Goal: Information Seeking & Learning: Learn about a topic

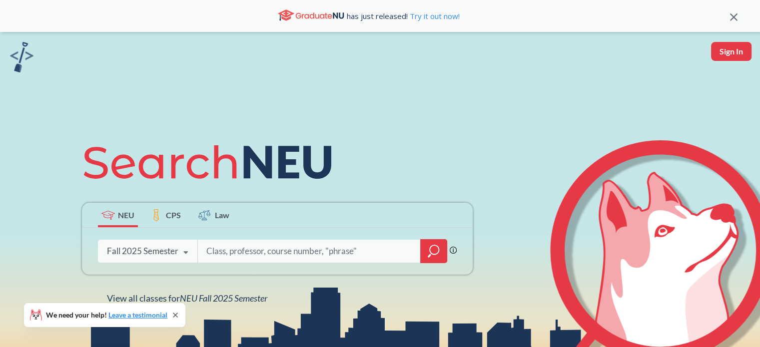
click at [288, 254] on input "search" at bounding box center [309, 251] width 208 height 21
type input "CHEM 1163"
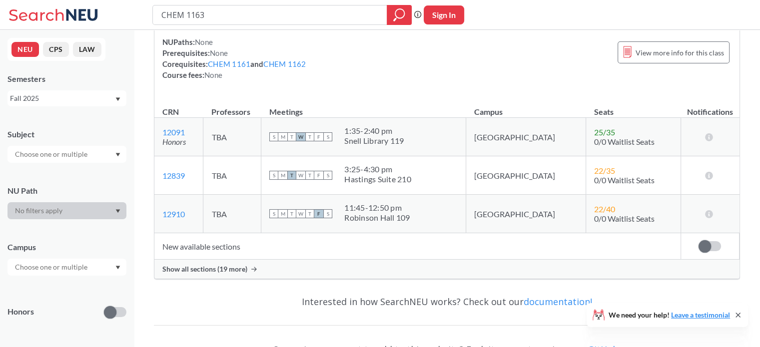
scroll to position [90, 0]
click at [240, 269] on span "Show all sections (19 more)" at bounding box center [204, 268] width 85 height 9
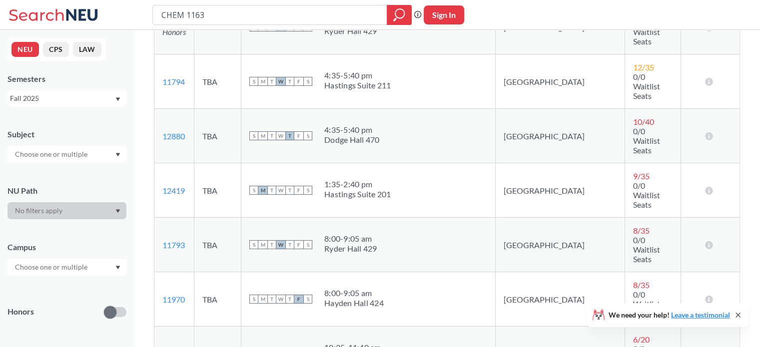
scroll to position [540, 0]
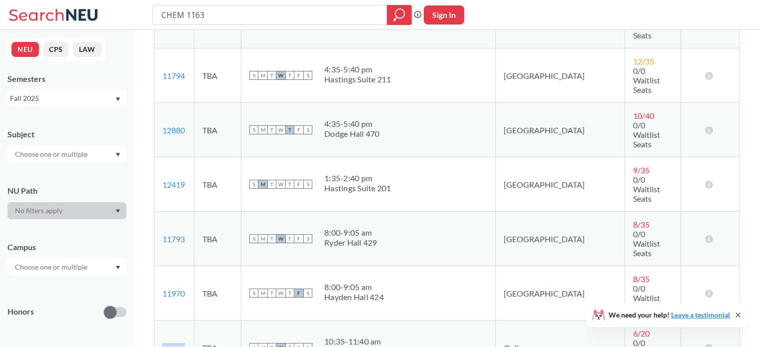
drag, startPoint x: 196, startPoint y: 148, endPoint x: 159, endPoint y: 148, distance: 36.5
click at [159, 321] on td "13322 View this section on Banner." at bounding box center [174, 348] width 40 height 54
click at [194, 321] on td "13322 View this section on Banner." at bounding box center [174, 348] width 40 height 54
drag, startPoint x: 156, startPoint y: 148, endPoint x: 422, endPoint y: 141, distance: 265.5
click at [422, 321] on tr "13322 View this section on Banner. TBA S M T W T F S 10:35 - 11:40 am Virtual S…" at bounding box center [446, 348] width 585 height 54
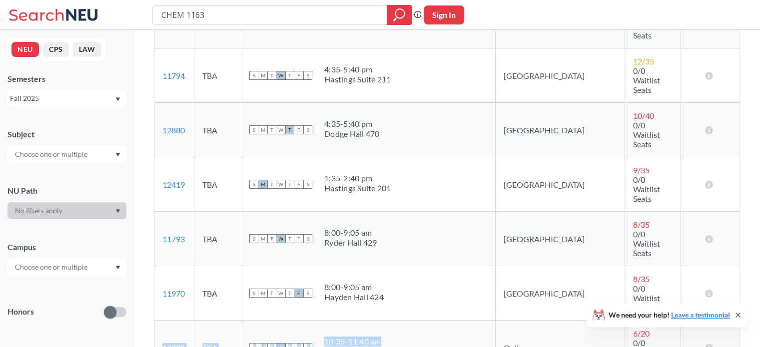
copy tr "13322 View this section on Banner. TBA S M T W T F S 10:35 - 11:40 am"
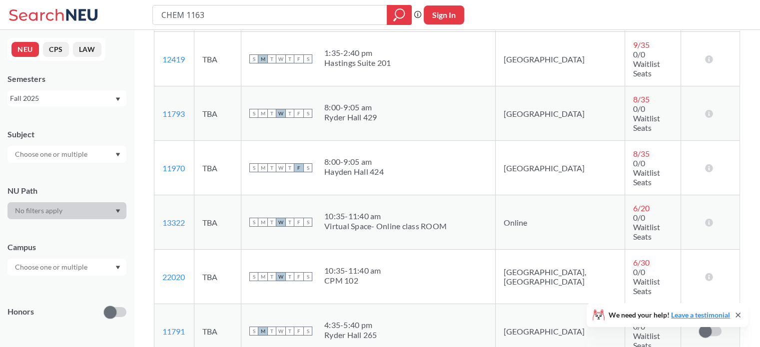
scroll to position [667, 0]
drag, startPoint x: 157, startPoint y: 170, endPoint x: 422, endPoint y: 166, distance: 264.5
copy tr "13920 View this section on Banner. TBA S M T W T F S 3:00 - 4:05 pm"
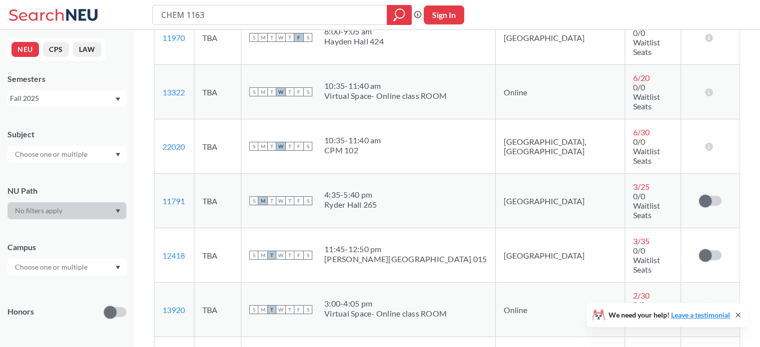
scroll to position [802, 0]
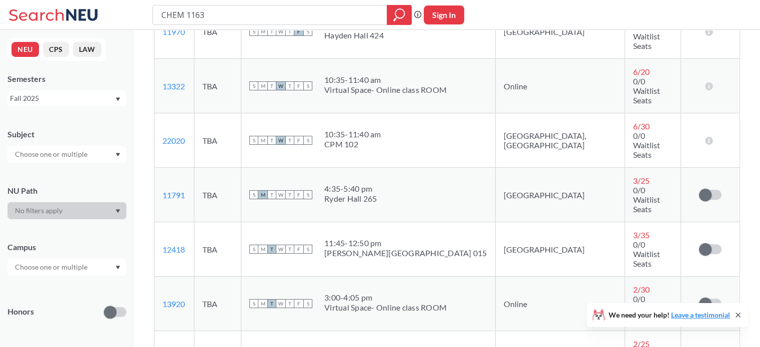
drag, startPoint x: 160, startPoint y: 189, endPoint x: 427, endPoint y: 184, distance: 266.5
copy tr "13234 View this section on Banner. TBA S M T W T F S 3:00 - 4:05 pm"
